Goal: Transaction & Acquisition: Purchase product/service

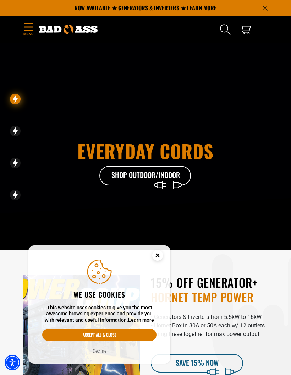
click at [158, 256] on icon "Cookie Consent" at bounding box center [157, 255] width 2 height 2
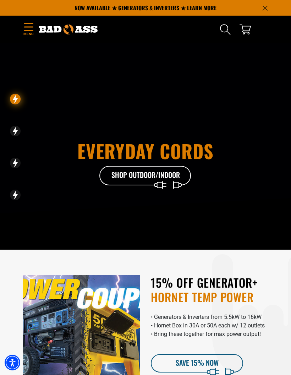
click at [31, 32] on span "Menu" at bounding box center [28, 33] width 11 height 5
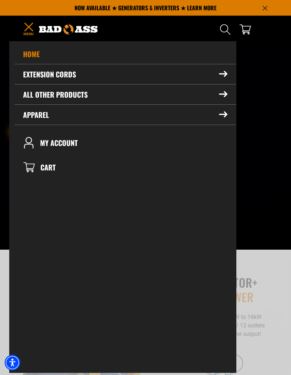
click at [213, 76] on summary "Extension Cords" at bounding box center [126, 74] width 222 height 20
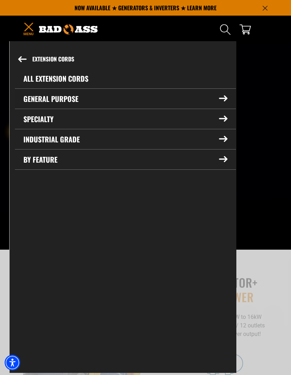
click at [217, 105] on summary "General Purpose" at bounding box center [125, 99] width 221 height 20
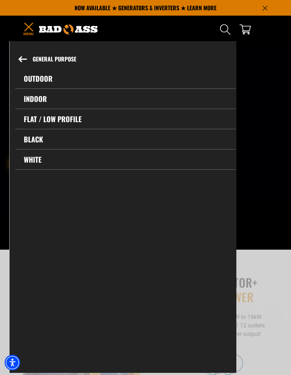
click at [47, 80] on link "Outdoor" at bounding box center [125, 79] width 221 height 20
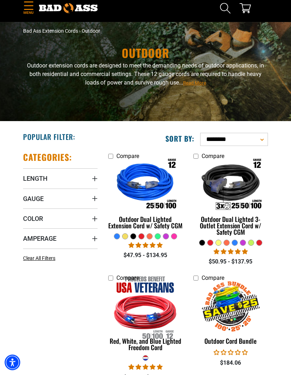
scroll to position [21, 0]
click at [49, 239] on span "Amperage" at bounding box center [39, 238] width 33 height 8
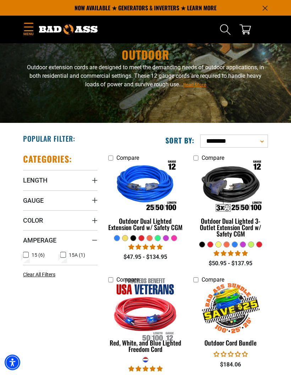
scroll to position [0, 0]
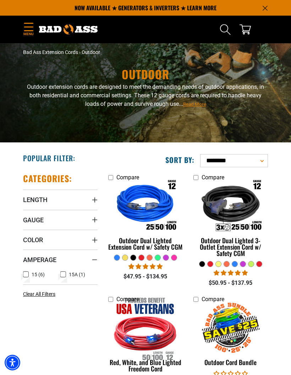
click at [197, 104] on span "Read More" at bounding box center [194, 104] width 23 height 5
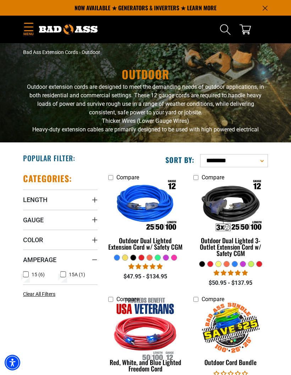
click at [76, 219] on summary "Gauge" at bounding box center [60, 220] width 75 height 20
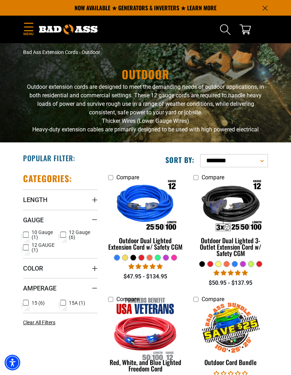
click at [33, 233] on span "10 Gauge (1)" at bounding box center [45, 235] width 26 height 10
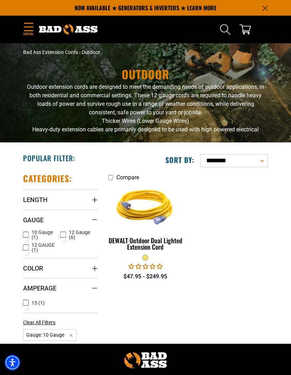
click at [160, 205] on img at bounding box center [145, 206] width 75 height 67
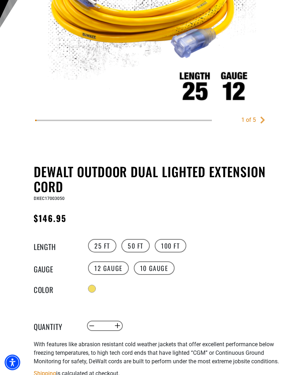
scroll to position [241, 0]
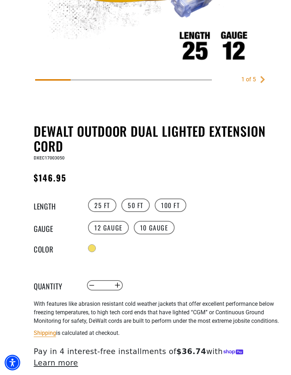
click at [99, 208] on label "25 FT" at bounding box center [102, 204] width 28 height 13
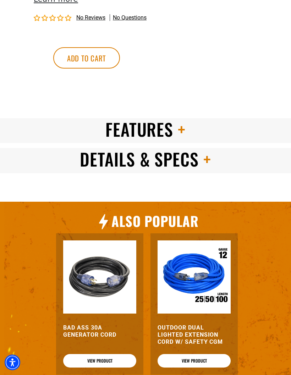
scroll to position [609, 0]
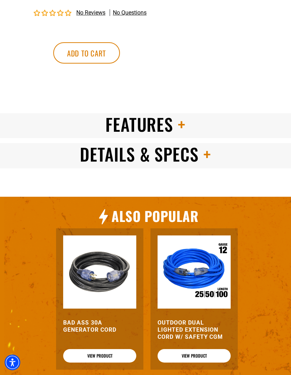
click at [232, 124] on h2 "Features" at bounding box center [145, 125] width 291 height 22
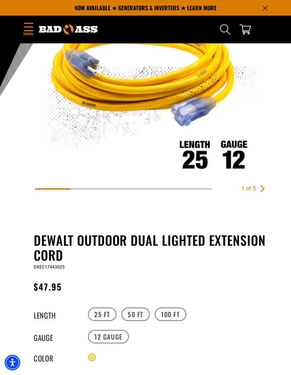
scroll to position [100, 0]
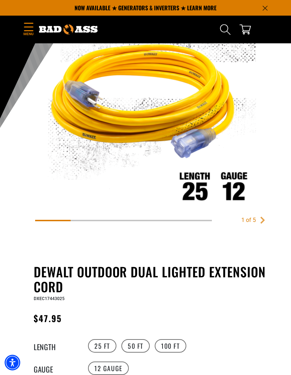
click at [34, 24] on icon "Menu" at bounding box center [28, 27] width 11 height 9
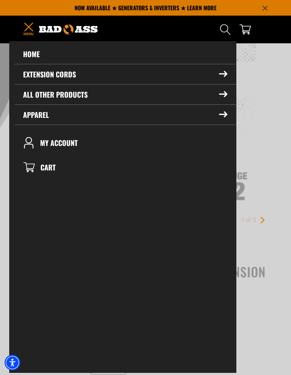
click at [214, 77] on summary "Extension Cords" at bounding box center [126, 74] width 222 height 20
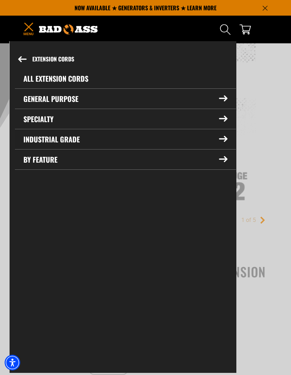
click at [220, 138] on icon at bounding box center [223, 139] width 9 height 6
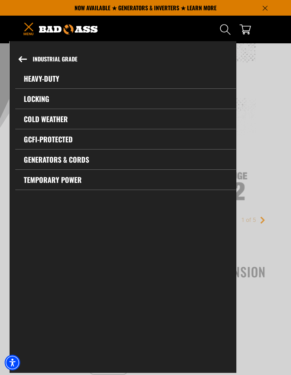
click at [67, 138] on link "GCFI-Protected" at bounding box center [125, 139] width 221 height 20
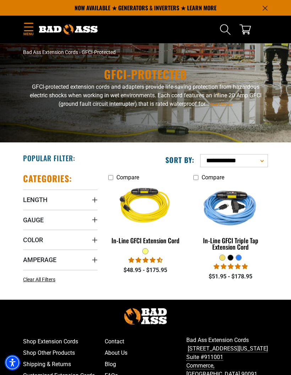
click at [148, 240] on img at bounding box center [145, 206] width 75 height 67
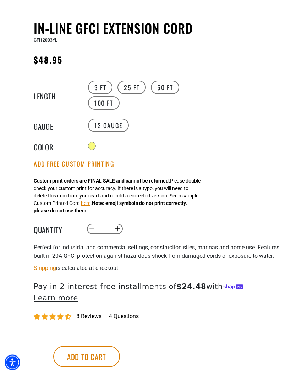
scroll to position [344, 0]
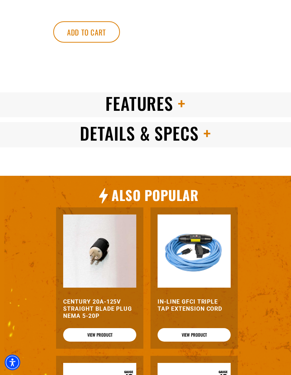
click at [246, 109] on h2 "Features" at bounding box center [145, 104] width 291 height 22
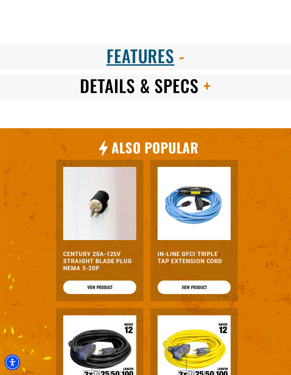
scroll to position [716, 0]
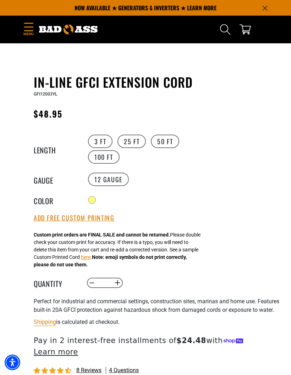
click at [31, 26] on icon "Menu" at bounding box center [28, 27] width 11 height 9
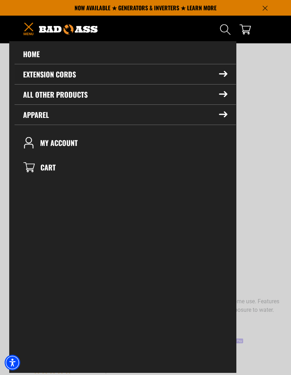
click at [161, 81] on summary "Extension Cords" at bounding box center [126, 74] width 222 height 20
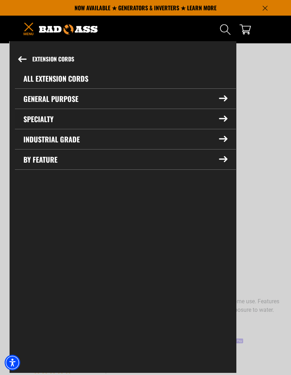
click at [225, 118] on icon at bounding box center [223, 119] width 9 height 6
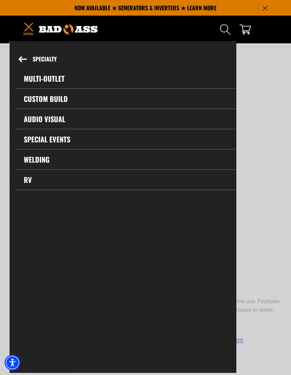
click at [28, 54] on button "Specialty" at bounding box center [123, 59] width 226 height 19
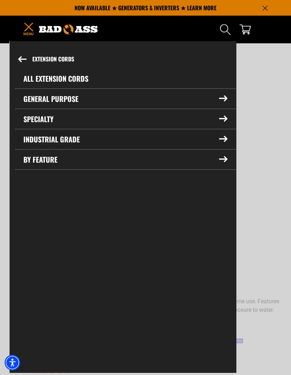
click at [125, 141] on summary "Industrial Grade" at bounding box center [125, 139] width 221 height 20
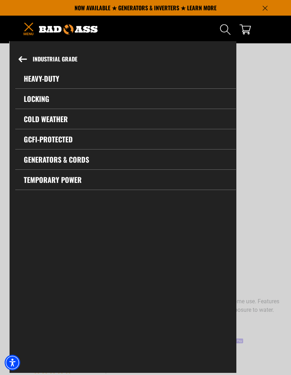
click at [51, 82] on link "Heavy-Duty" at bounding box center [125, 79] width 221 height 20
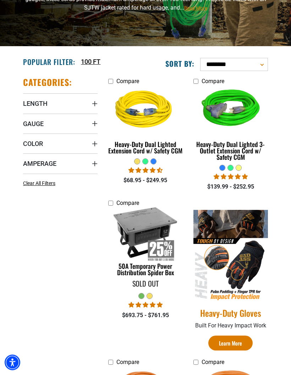
click at [49, 166] on span "Amperage" at bounding box center [39, 164] width 33 height 8
click at [83, 126] on summary "Gauge" at bounding box center [60, 124] width 75 height 20
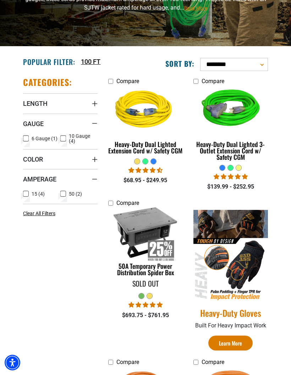
click at [75, 139] on span "10 Gauge (4)" at bounding box center [82, 139] width 26 height 10
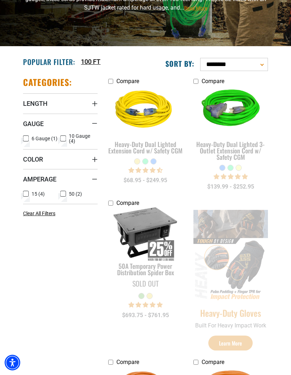
scroll to position [125, 0]
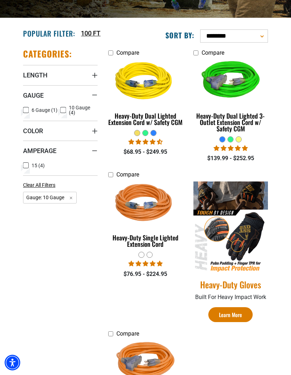
click at [163, 108] on img at bounding box center [145, 81] width 75 height 67
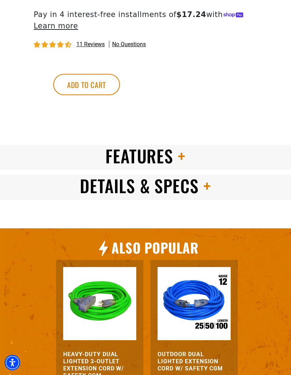
scroll to position [630, 0]
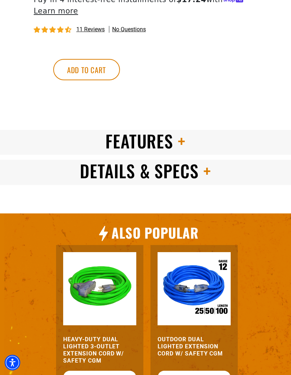
click at [247, 133] on h2 "Features" at bounding box center [145, 141] width 291 height 22
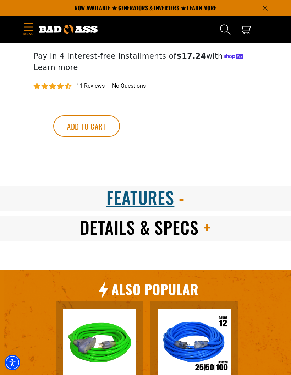
scroll to position [567, 0]
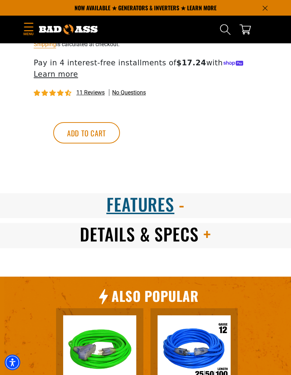
click at [42, 206] on h2 "Features" at bounding box center [145, 205] width 291 height 22
click at [110, 205] on span "Features" at bounding box center [141, 204] width 68 height 25
click at [149, 206] on span "Features" at bounding box center [141, 204] width 68 height 25
click at [114, 234] on span "Details & Specs" at bounding box center [139, 234] width 119 height 25
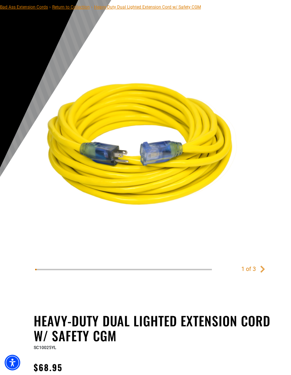
scroll to position [0, 0]
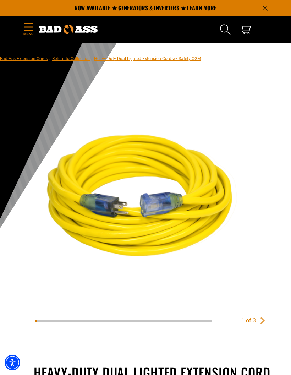
click at [32, 30] on icon "Menu" at bounding box center [28, 27] width 9 height 8
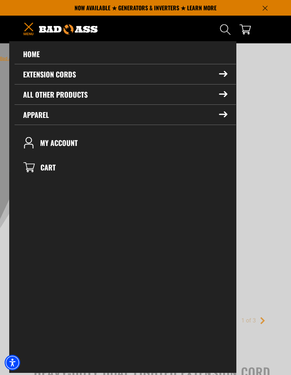
click at [87, 24] on img at bounding box center [68, 29] width 59 height 10
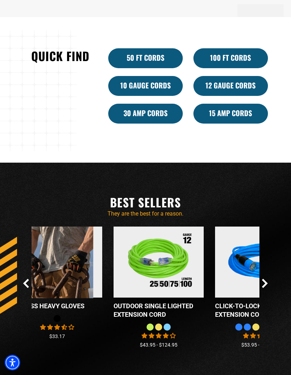
click at [151, 124] on link "30 Amp Cords" at bounding box center [145, 114] width 75 height 20
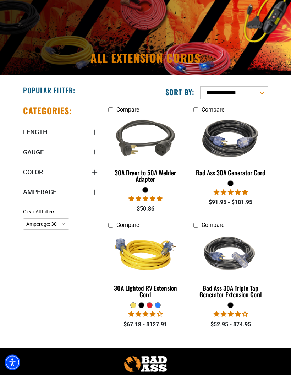
scroll to position [68, 0]
click at [235, 156] on img at bounding box center [230, 138] width 75 height 67
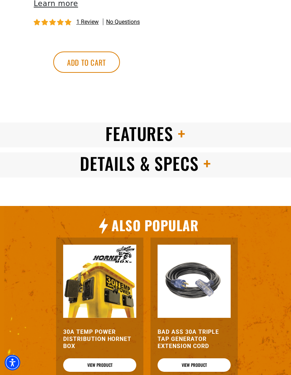
scroll to position [643, 0]
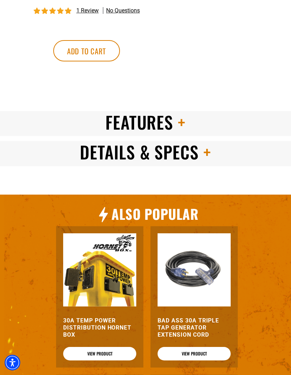
click at [258, 127] on h2 "Features" at bounding box center [145, 122] width 291 height 22
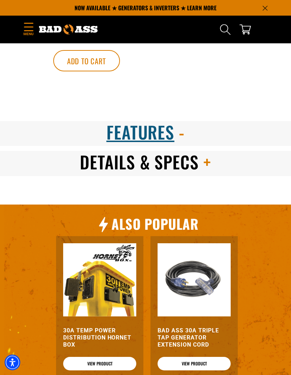
scroll to position [633, 0]
click at [243, 131] on h2 "Features" at bounding box center [145, 132] width 291 height 22
click at [243, 165] on h2 "Details & Specs" at bounding box center [145, 162] width 291 height 22
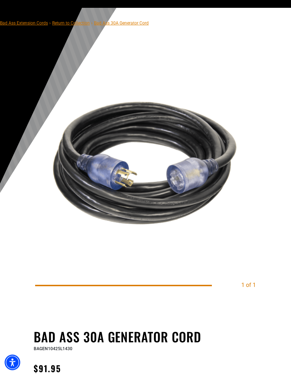
scroll to position [0, 0]
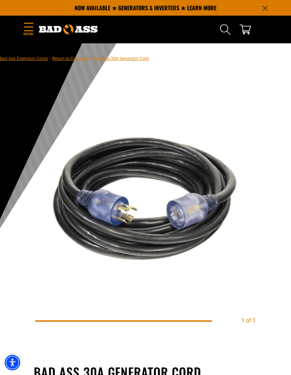
click at [28, 29] on icon "Menu" at bounding box center [28, 27] width 11 height 9
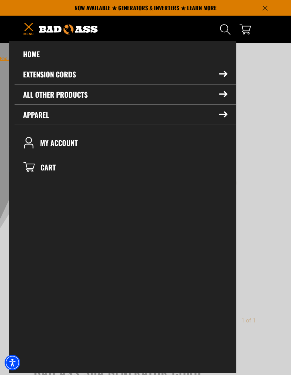
click at [26, 55] on link "Home" at bounding box center [126, 54] width 222 height 20
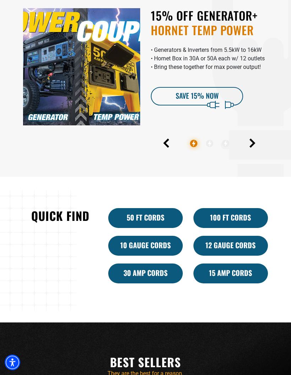
scroll to position [267, 0]
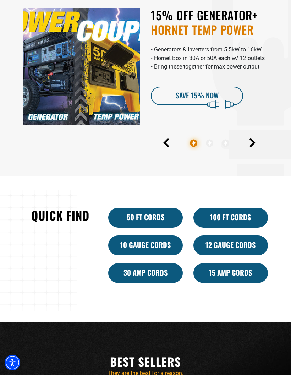
click at [137, 255] on link "10 Gauge Cords" at bounding box center [145, 245] width 75 height 20
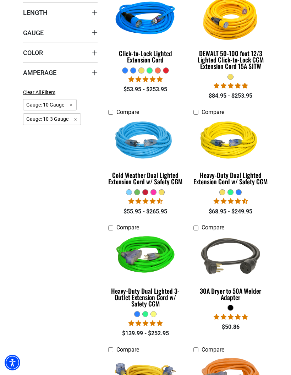
scroll to position [191, 0]
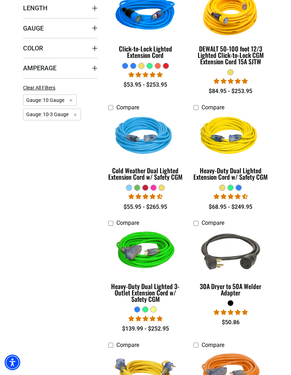
click at [207, 170] on img at bounding box center [230, 136] width 75 height 67
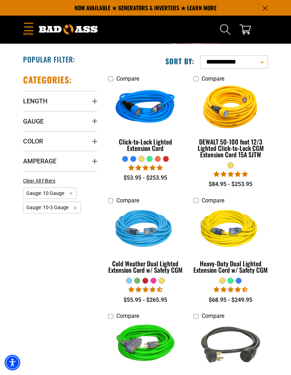
scroll to position [98, 0]
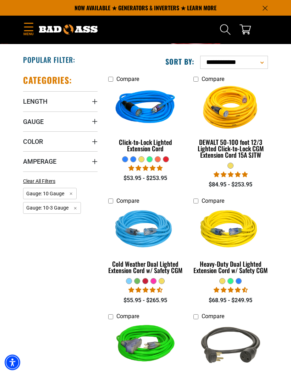
click at [131, 137] on img at bounding box center [145, 108] width 75 height 67
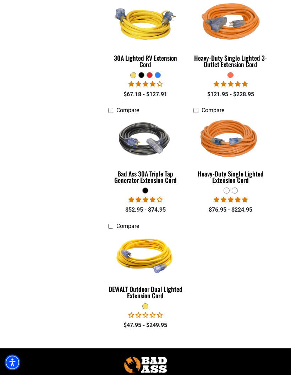
scroll to position [542, 0]
click at [216, 171] on img at bounding box center [230, 139] width 75 height 67
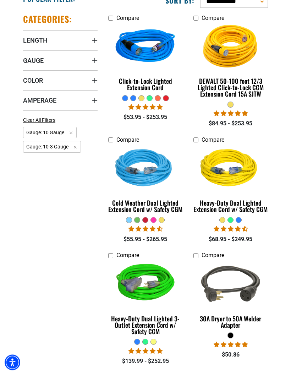
scroll to position [162, 0]
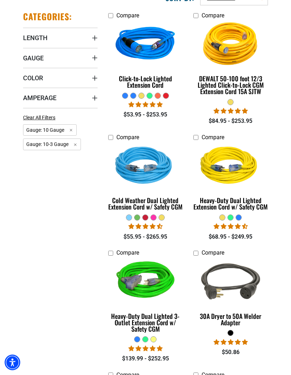
click at [204, 167] on img at bounding box center [230, 166] width 75 height 67
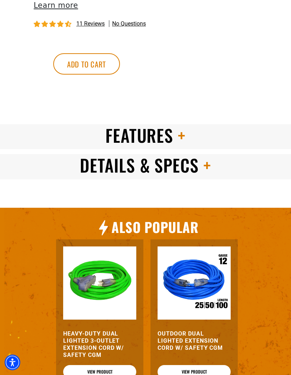
scroll to position [636, 0]
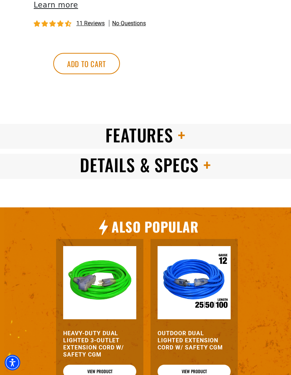
click at [102, 137] on h2 "Features" at bounding box center [145, 135] width 291 height 22
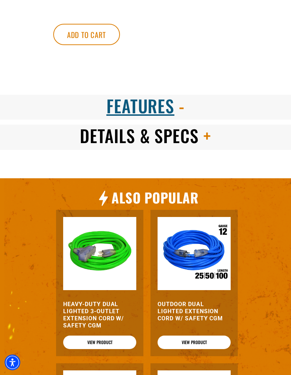
scroll to position [665, 0]
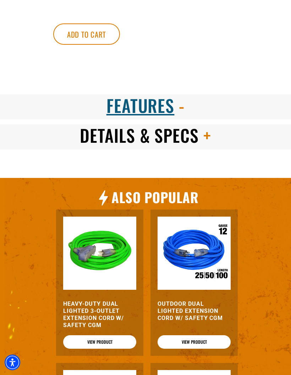
click at [96, 132] on span "Details & Specs" at bounding box center [139, 135] width 119 height 25
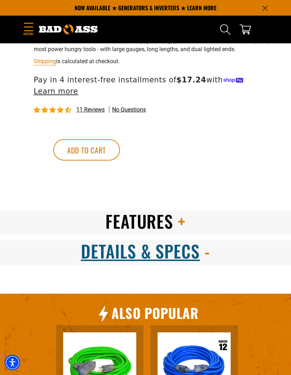
scroll to position [548, 0]
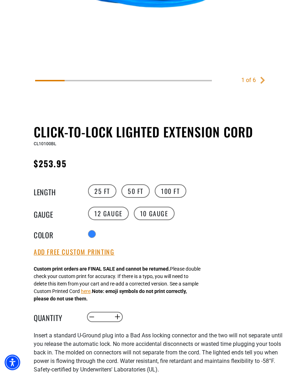
scroll to position [276, 0]
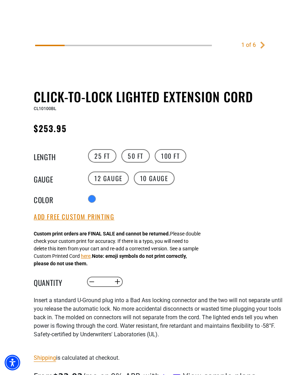
click at [101, 155] on label "25 FT" at bounding box center [102, 155] width 28 height 13
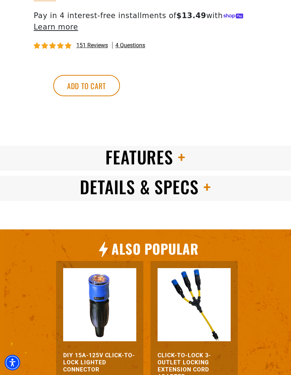
scroll to position [638, 0]
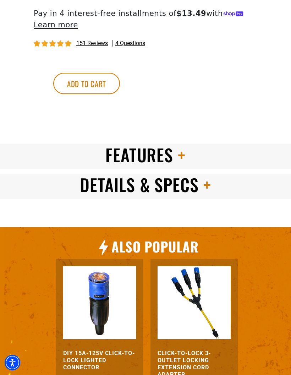
click at [70, 157] on h2 "Features" at bounding box center [145, 155] width 291 height 22
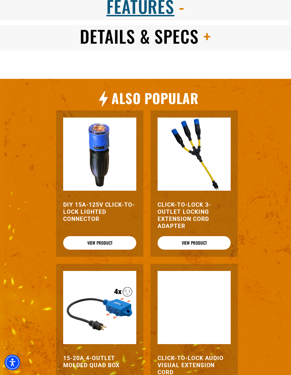
scroll to position [787, 0]
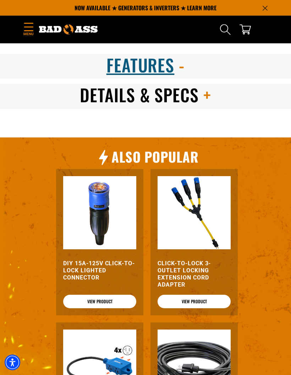
click at [73, 94] on h2 "Details & Specs" at bounding box center [145, 95] width 291 height 22
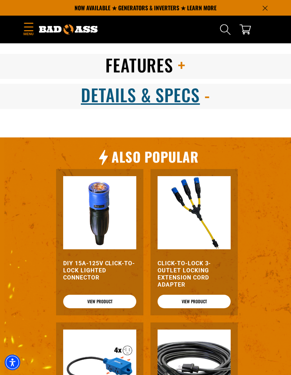
scroll to position [728, 0]
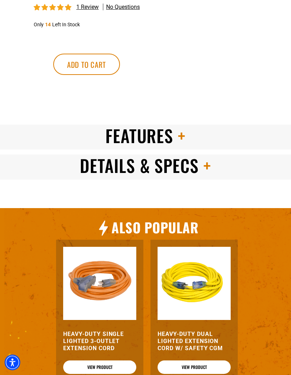
scroll to position [679, 0]
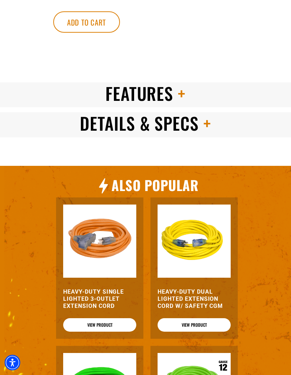
click at [133, 121] on span "Details & Specs" at bounding box center [139, 122] width 119 height 25
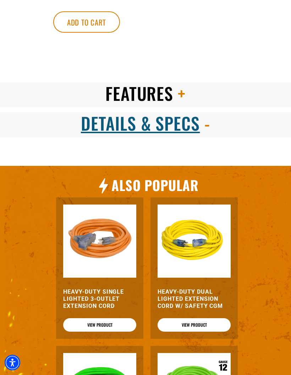
click at [129, 96] on span "Features" at bounding box center [139, 93] width 68 height 25
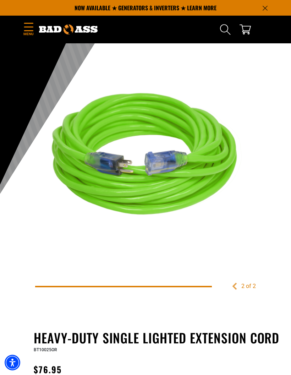
scroll to position [0, 0]
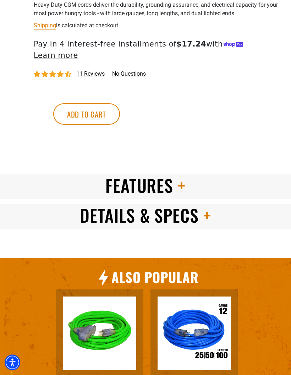
scroll to position [595, 0]
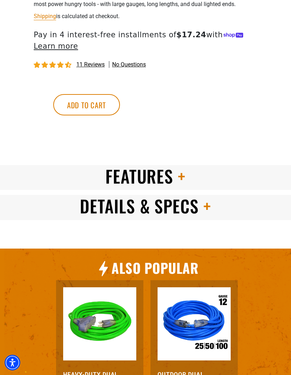
click at [131, 167] on span "Features" at bounding box center [139, 175] width 68 height 25
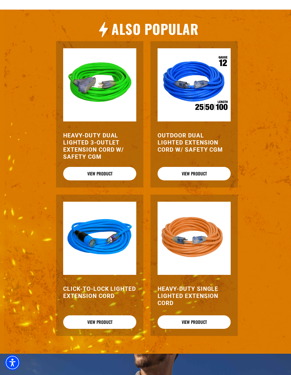
scroll to position [838, 0]
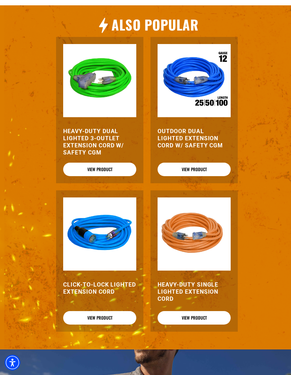
click at [202, 149] on h3 "Outdoor Dual Lighted Extension Cord w/ Safety CGM" at bounding box center [194, 138] width 73 height 21
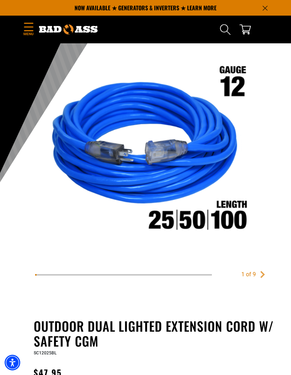
scroll to position [27, 0]
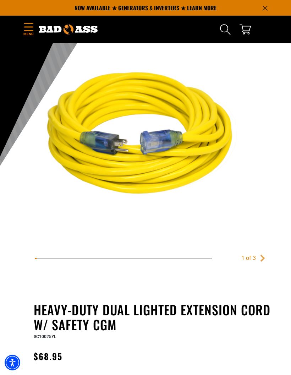
scroll to position [62, 0]
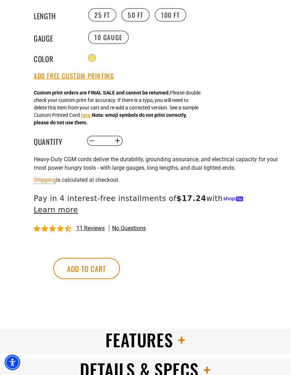
click at [120, 258] on button "Add to cart" at bounding box center [86, 268] width 67 height 21
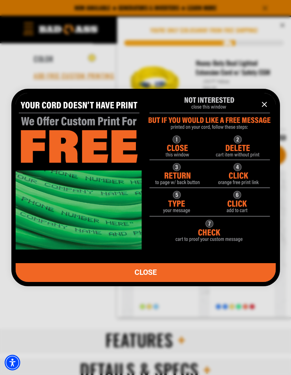
click at [244, 282] on link "CLOSE" at bounding box center [146, 272] width 260 height 19
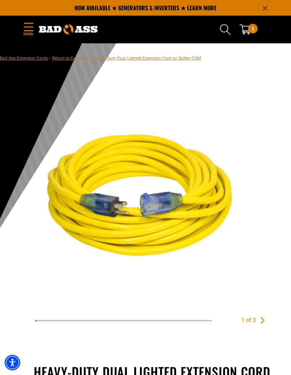
scroll to position [0, 0]
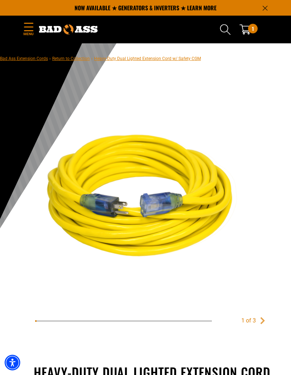
click at [250, 33] on icon "cart" at bounding box center [245, 29] width 11 height 10
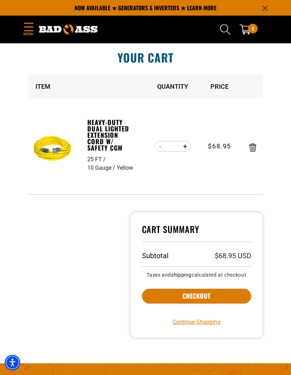
click at [228, 296] on button "Checkout" at bounding box center [196, 296] width 109 height 15
